Goal: Task Accomplishment & Management: Manage account settings

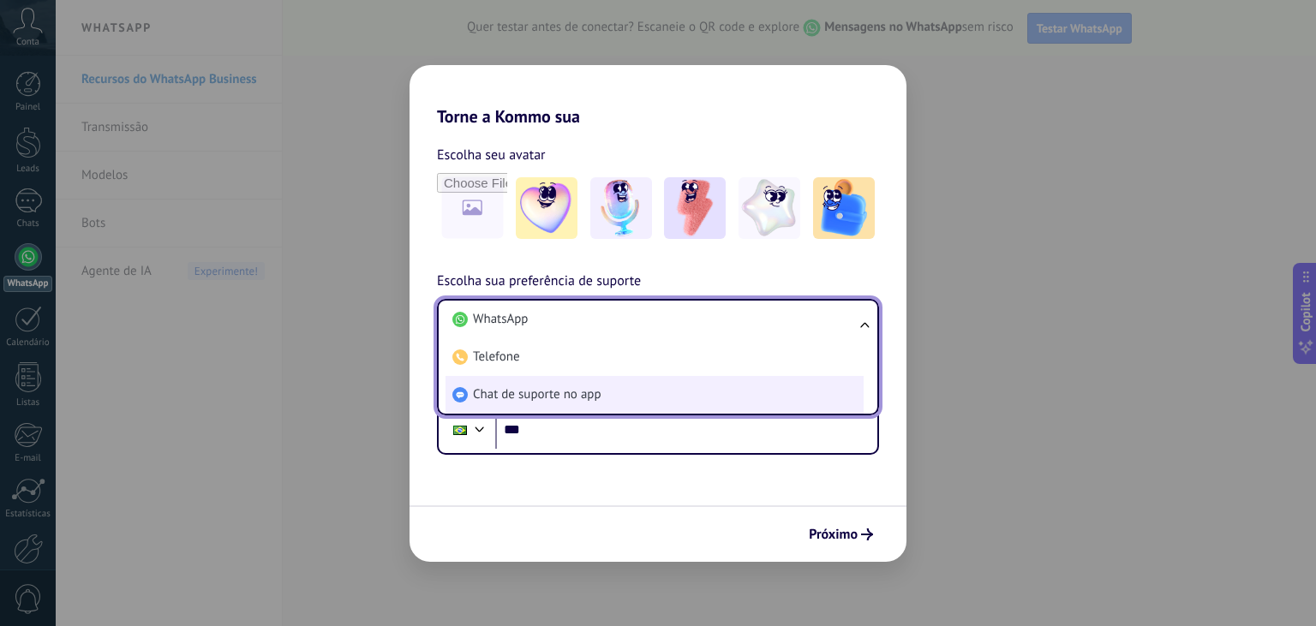
click at [571, 396] on span "Chat de suporte no app" at bounding box center [537, 394] width 129 height 17
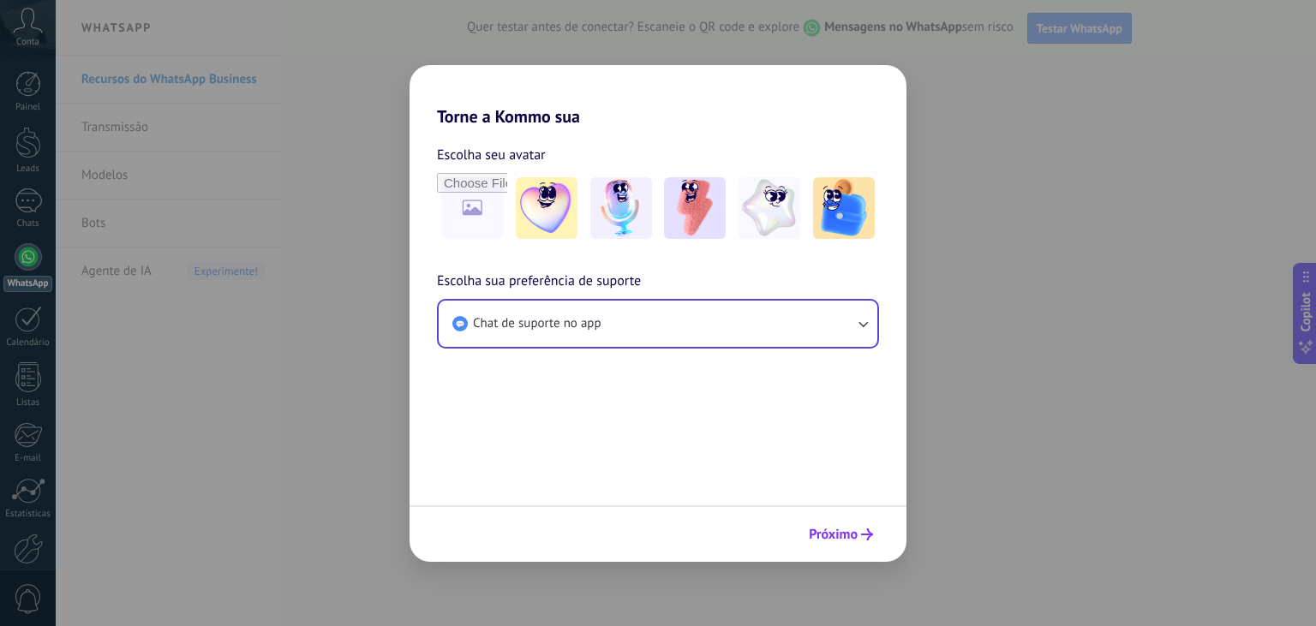
click at [838, 529] on span "Próximo" at bounding box center [833, 535] width 49 height 12
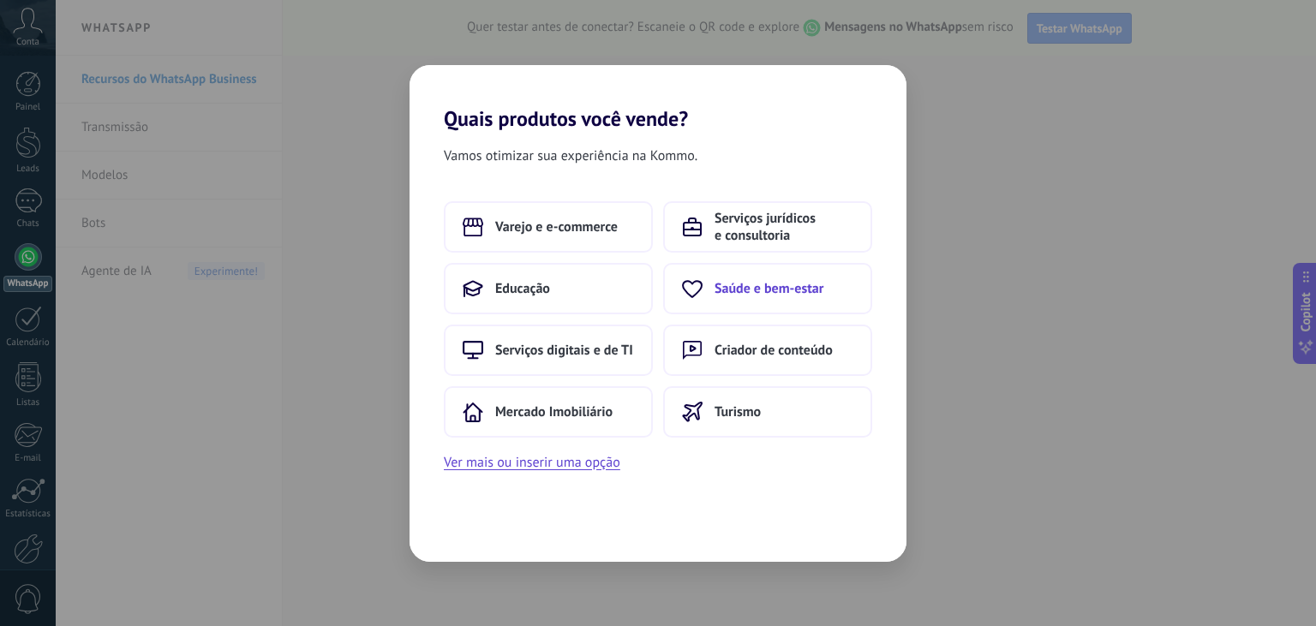
click at [746, 291] on span "Saúde e bem-estar" at bounding box center [769, 288] width 109 height 17
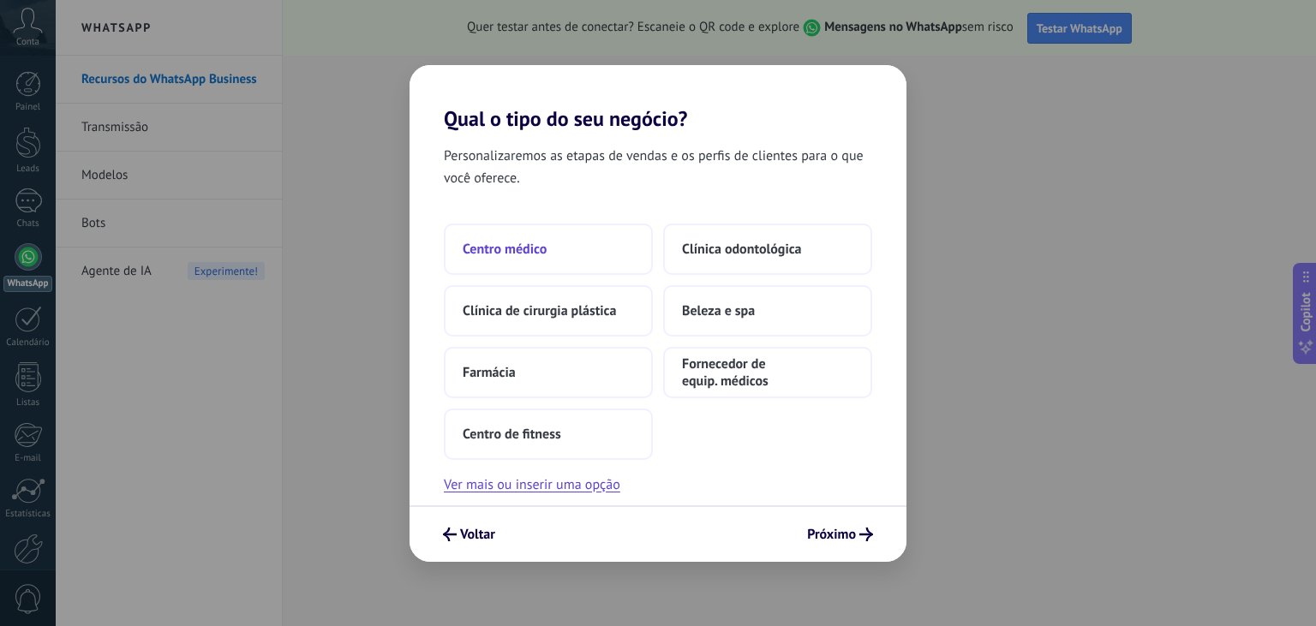
click at [553, 255] on button "Centro médico" at bounding box center [548, 249] width 209 height 51
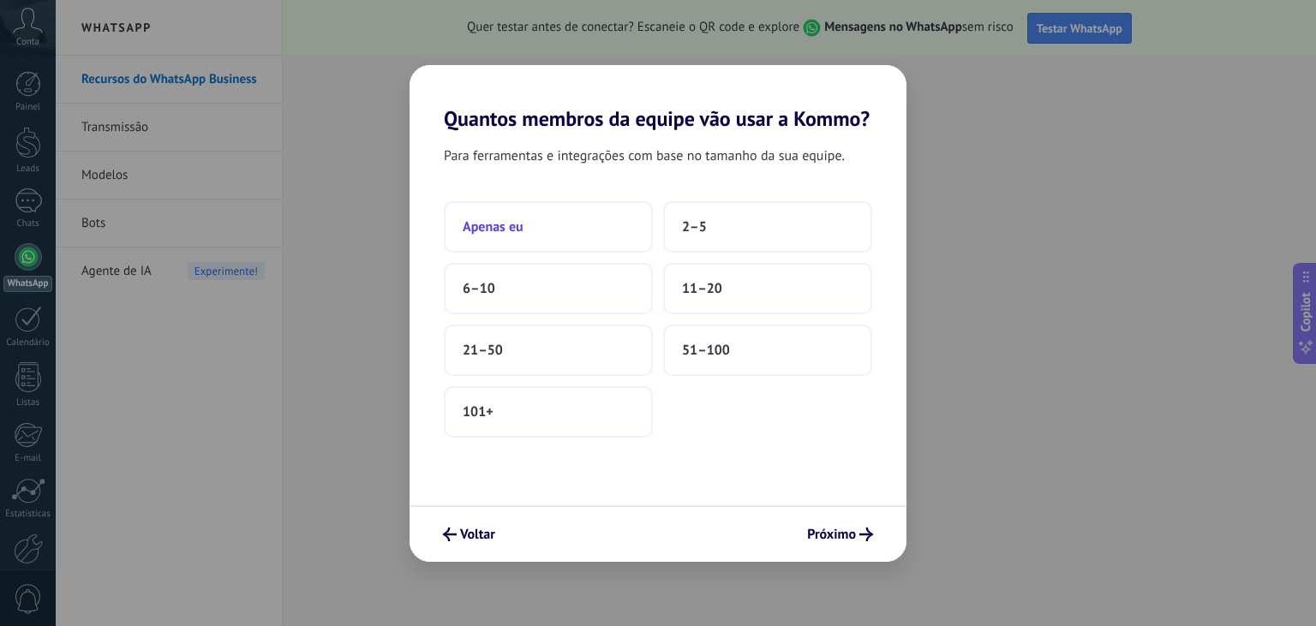
click at [565, 228] on button "Apenas eu" at bounding box center [548, 226] width 209 height 51
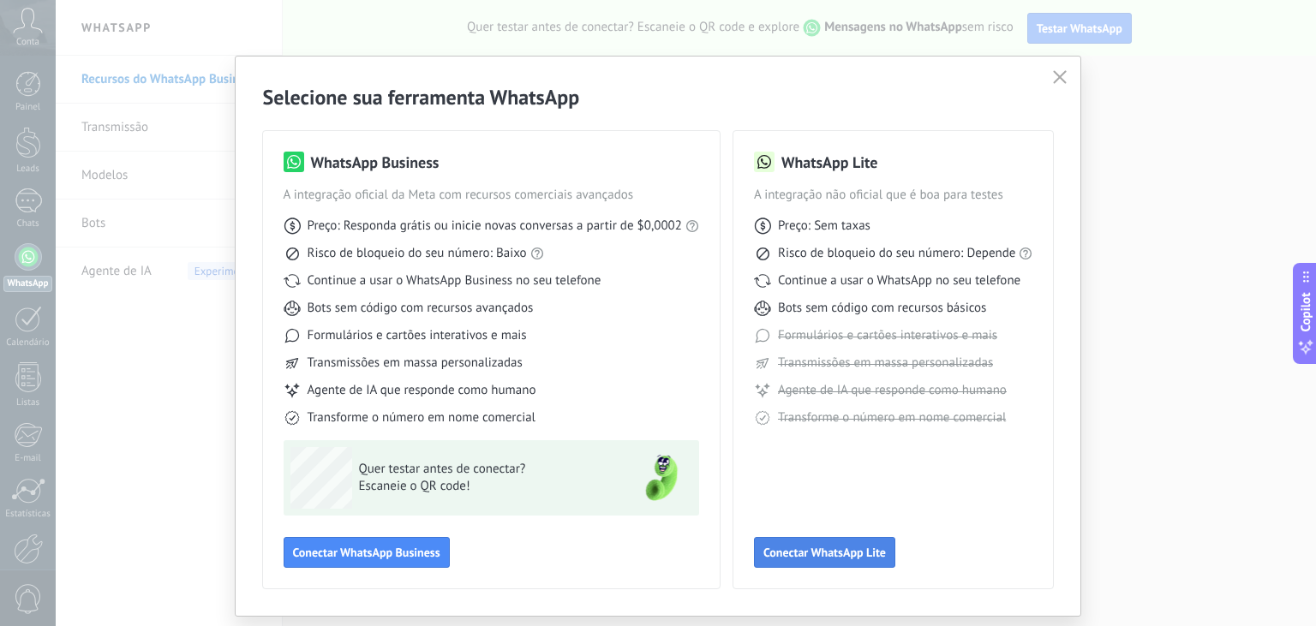
click at [795, 546] on button "Conectar WhatsApp Lite" at bounding box center [824, 552] width 141 height 31
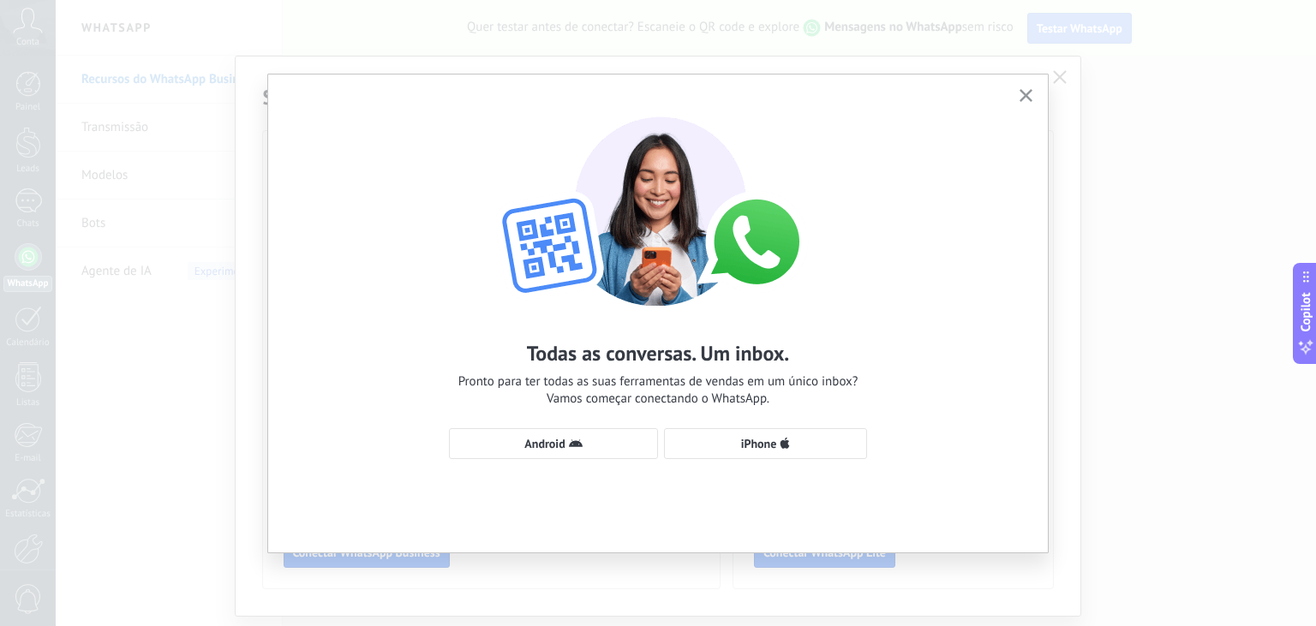
click at [1029, 97] on icon "button" at bounding box center [1026, 95] width 13 height 13
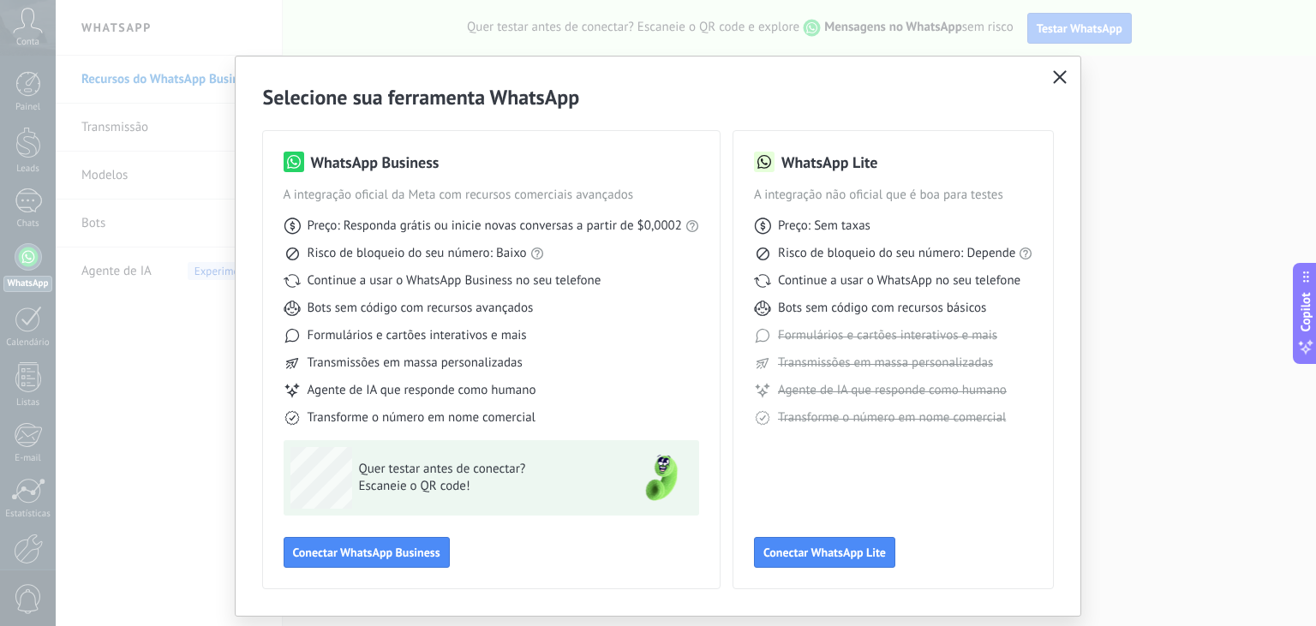
click at [1054, 77] on icon "button" at bounding box center [1060, 77] width 14 height 14
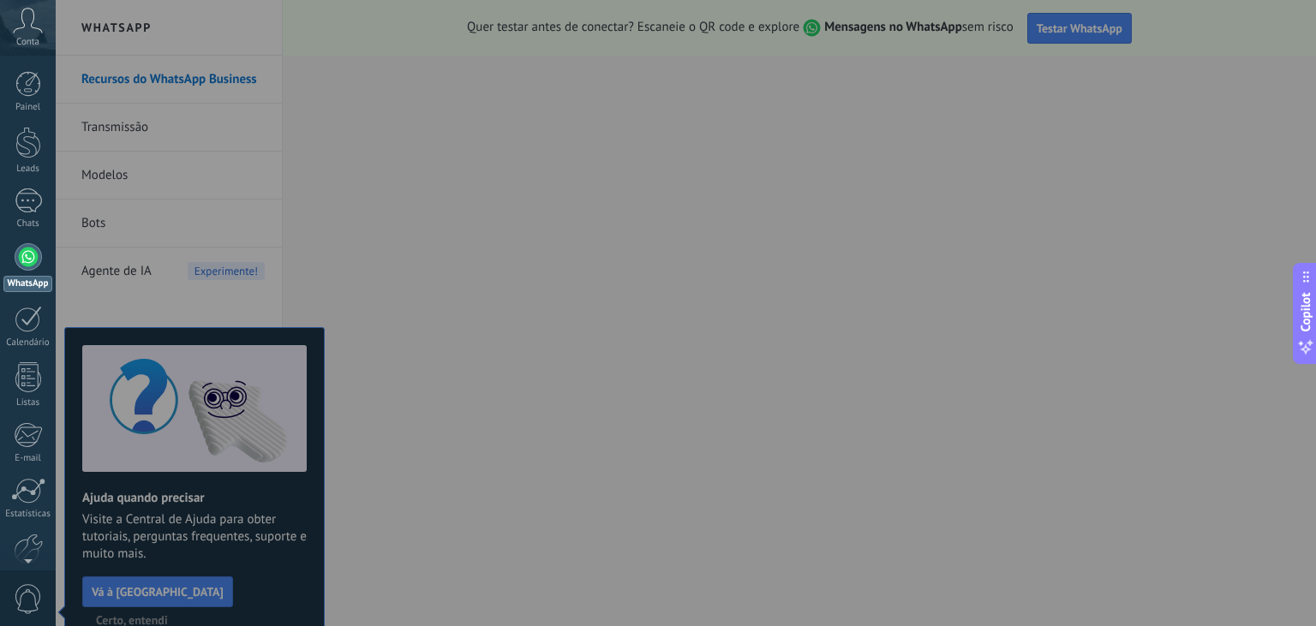
click at [540, 307] on div at bounding box center [714, 313] width 1316 height 626
click at [183, 595] on div at bounding box center [714, 313] width 1316 height 626
click at [436, 447] on div at bounding box center [714, 313] width 1316 height 626
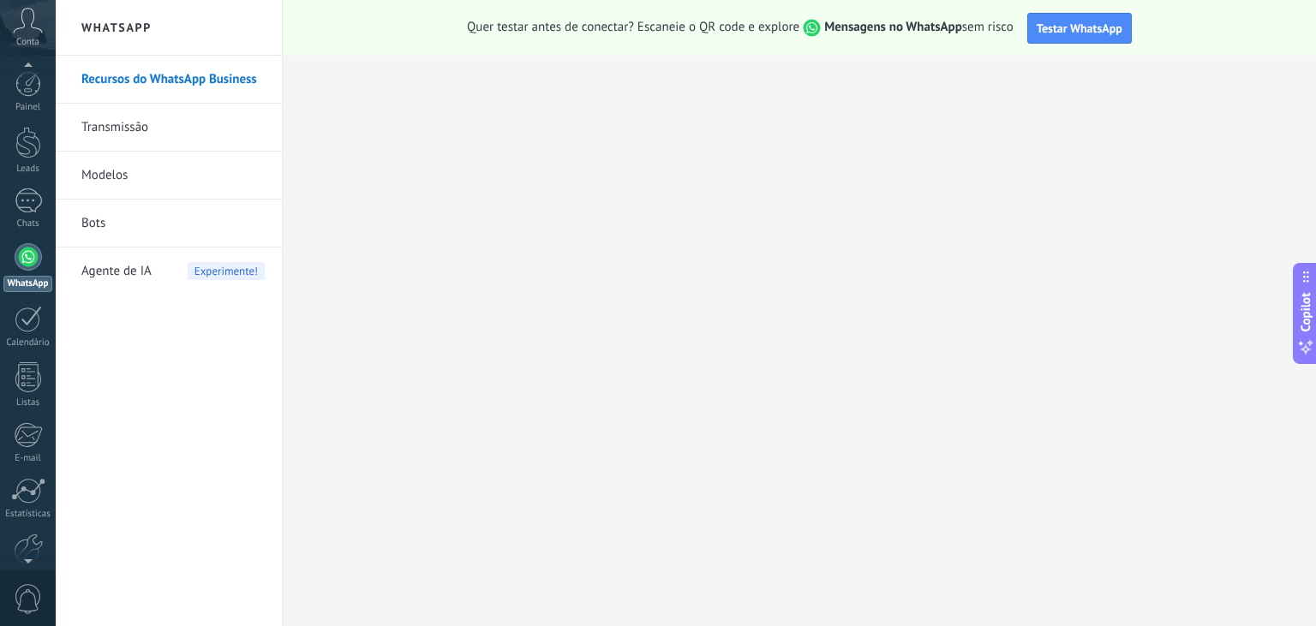
scroll to position [86, 0]
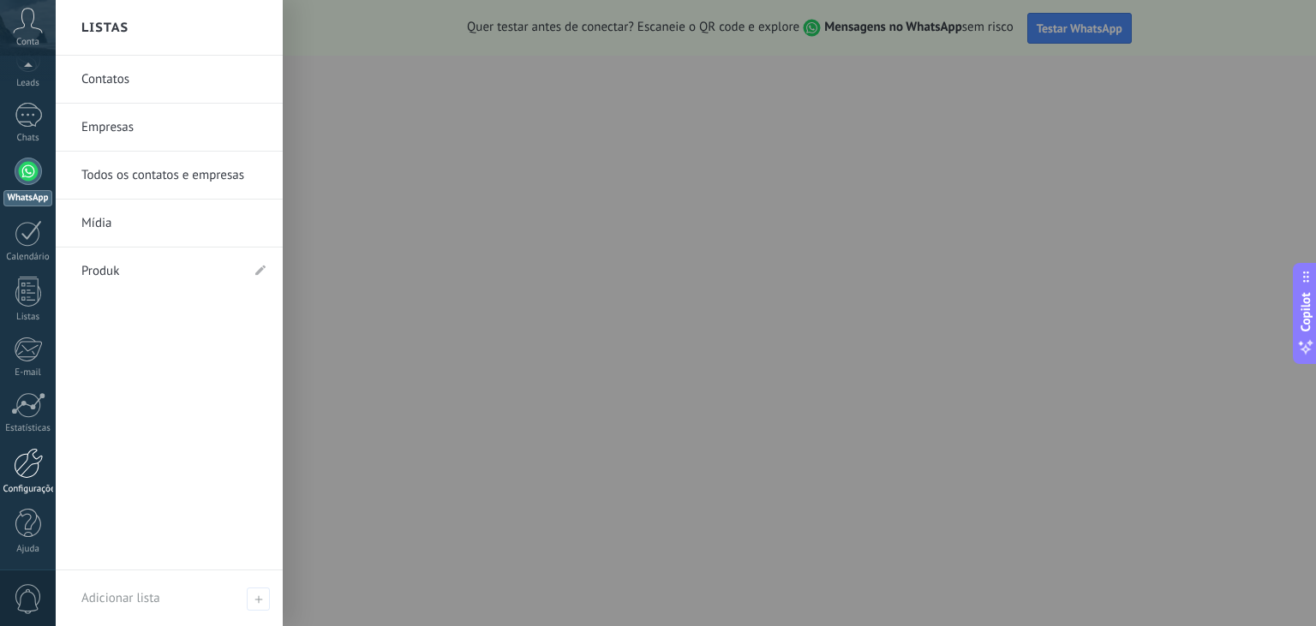
click at [29, 473] on div at bounding box center [28, 463] width 29 height 31
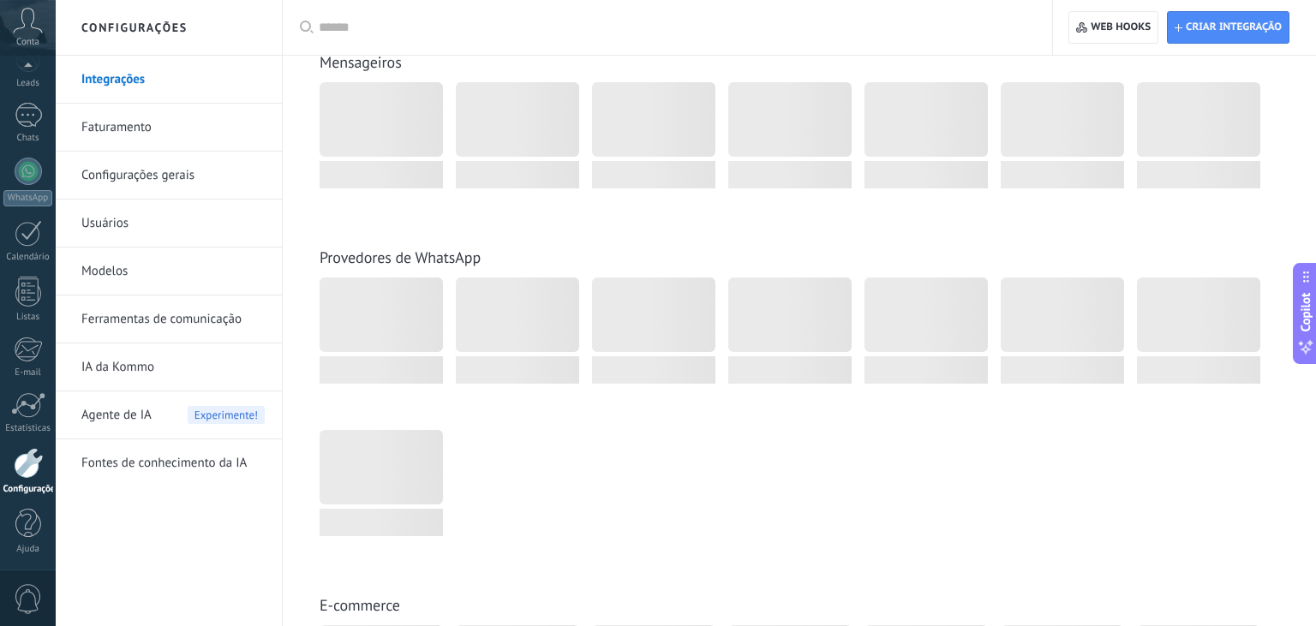
scroll to position [362, 0]
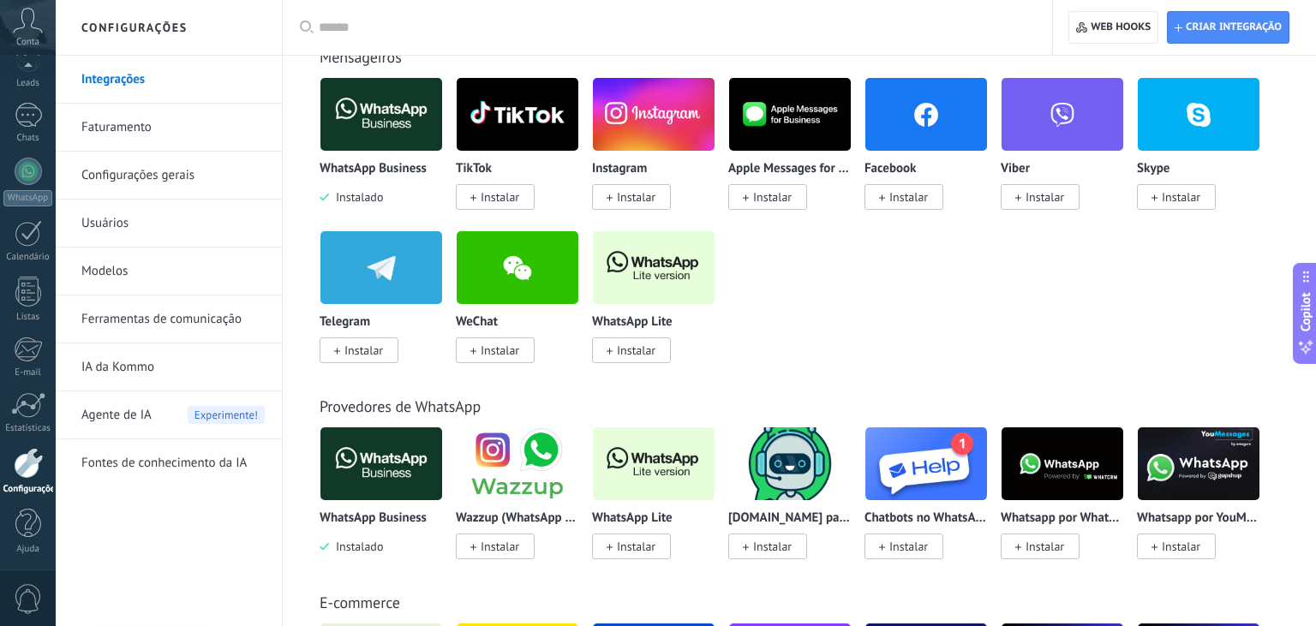
click at [639, 346] on span "Instalar" at bounding box center [636, 350] width 39 height 15
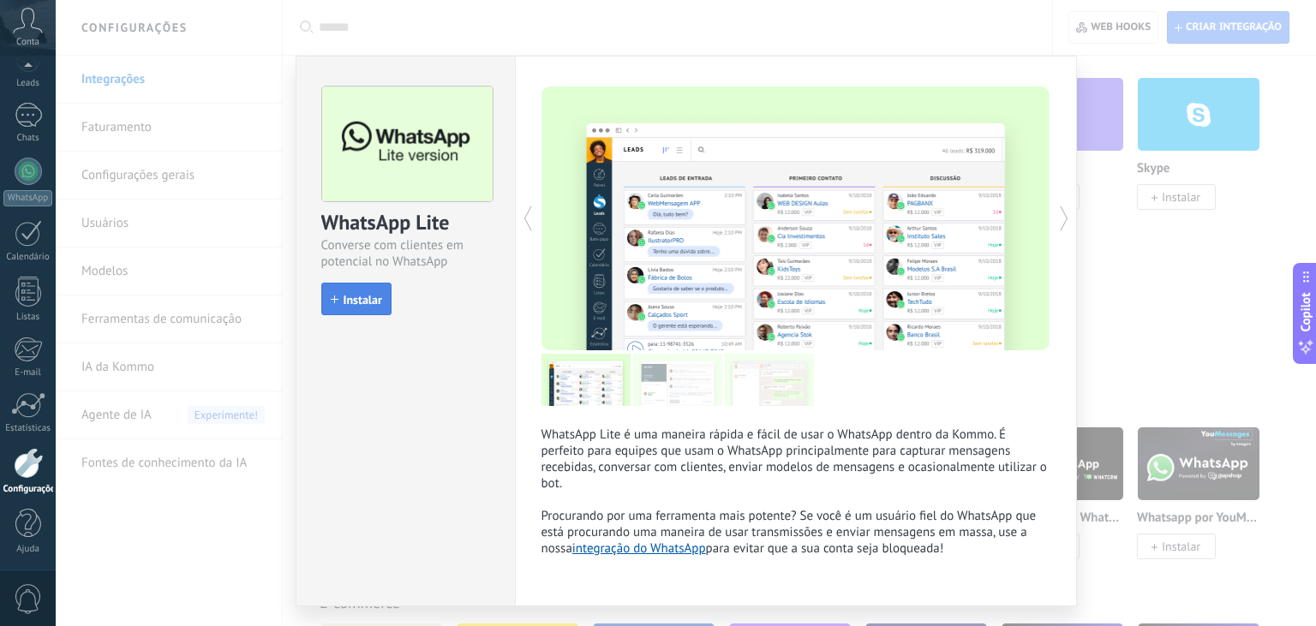
click at [374, 303] on span "Instalar" at bounding box center [363, 300] width 39 height 12
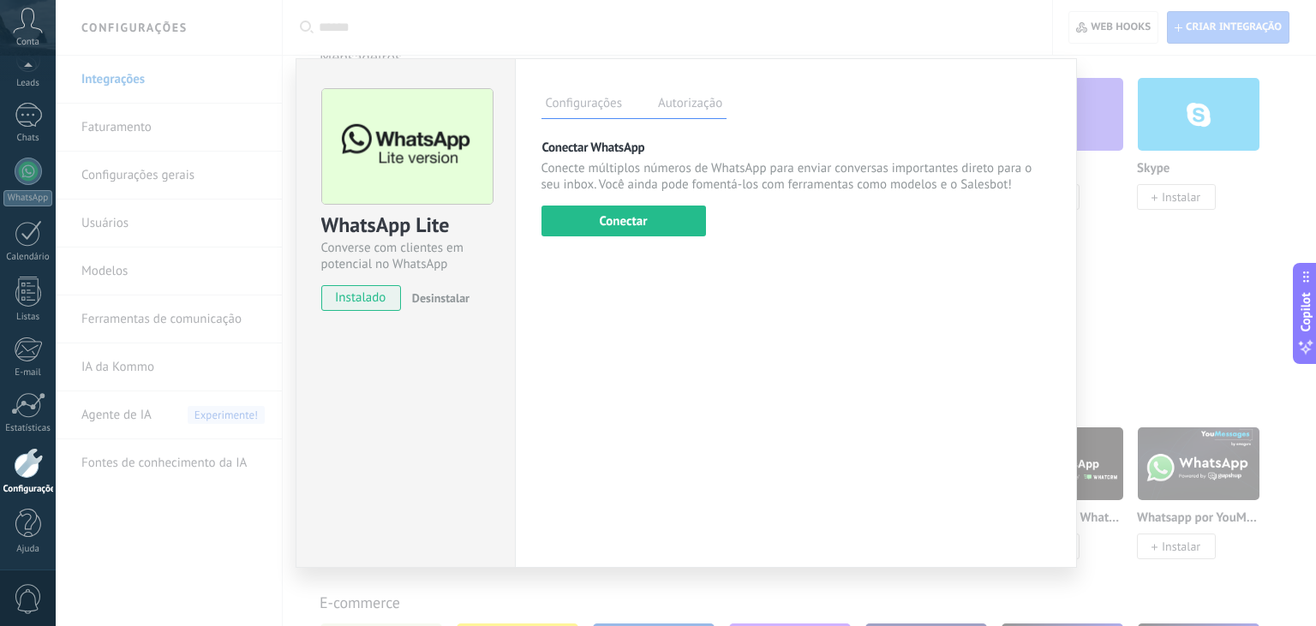
click at [819, 338] on div "Configurações Autorização Esta aba registra os usuários que permitiram acesso à…" at bounding box center [796, 313] width 562 height 510
